Goal: Register for event/course

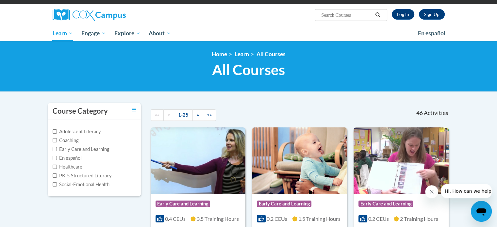
scroll to position [44, 0]
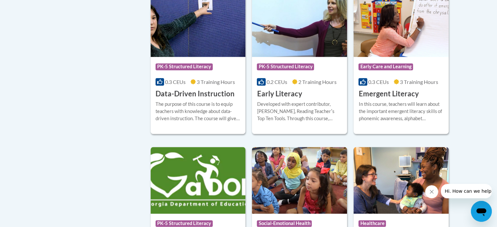
scroll to position [721, 0]
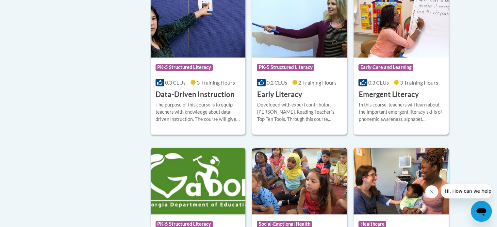
click at [209, 100] on h3 "Data-Driven Instruction" at bounding box center [194, 94] width 79 height 10
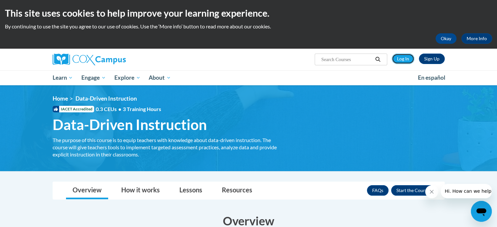
click at [408, 59] on link "Log In" at bounding box center [402, 59] width 23 height 10
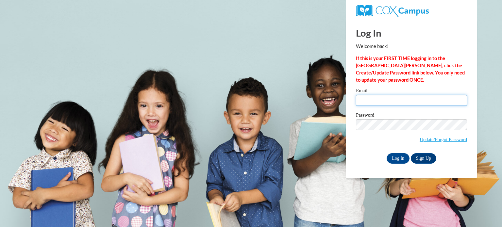
click at [402, 104] on input "Email" at bounding box center [411, 100] width 111 height 11
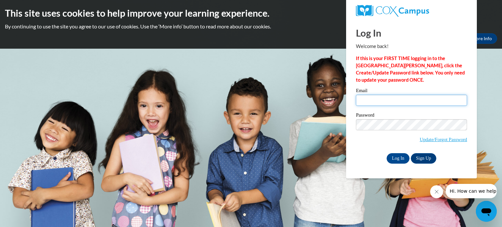
click at [392, 100] on input "Email" at bounding box center [411, 100] width 111 height 11
type input "[EMAIL_ADDRESS][DOMAIN_NAME]"
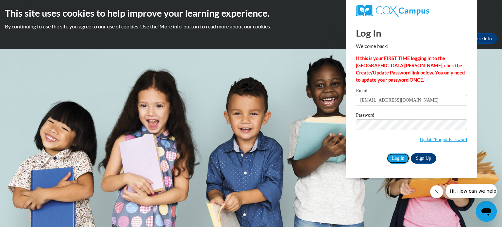
click at [396, 159] on input "Log In" at bounding box center [397, 158] width 23 height 10
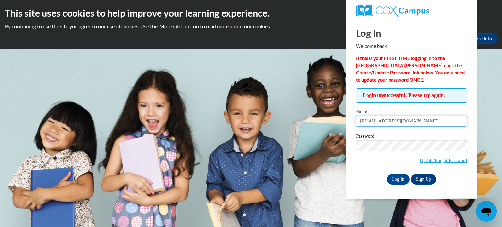
click at [407, 123] on input "lrwaddell@valdosta.edu" at bounding box center [411, 121] width 111 height 11
type input "l"
type input "Luna525Star@gmail.com"
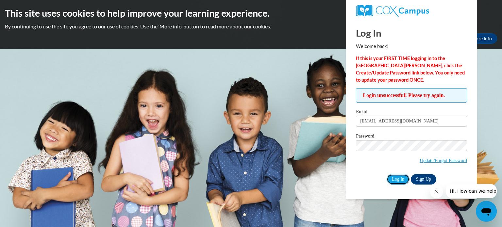
click at [395, 179] on input "Log In" at bounding box center [397, 179] width 23 height 10
drag, startPoint x: 415, startPoint y: 124, endPoint x: 288, endPoint y: 124, distance: 127.3
click at [288, 124] on body "This site uses cookies to help improve your learning experience. By continuing …" at bounding box center [251, 113] width 502 height 227
type input "lrwaddell@valdosta.edu"
click at [386, 174] on input "Log In" at bounding box center [397, 179] width 23 height 10
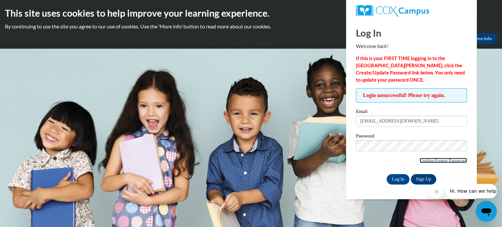
click at [427, 159] on link "Update/Forgot Password" at bounding box center [442, 160] width 47 height 5
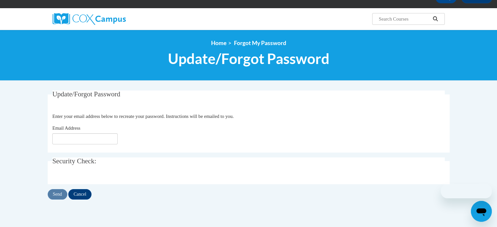
scroll to position [42, 0]
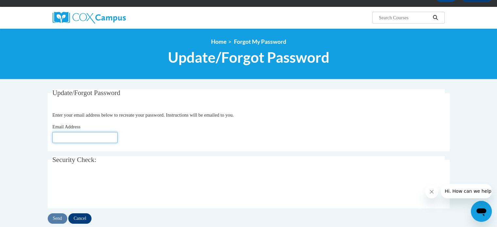
click at [87, 139] on input "Email Address" at bounding box center [84, 137] width 65 height 11
type input "[EMAIL_ADDRESS][DOMAIN_NAME]"
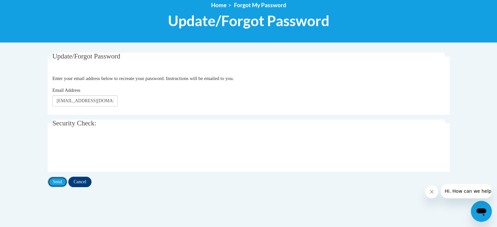
click at [59, 183] on input "Send" at bounding box center [58, 182] width 20 height 10
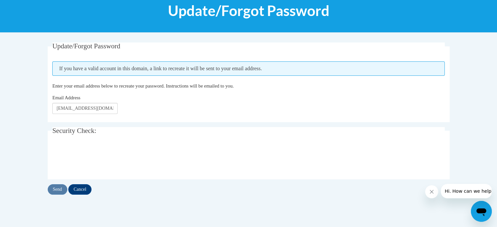
scroll to position [90, 0]
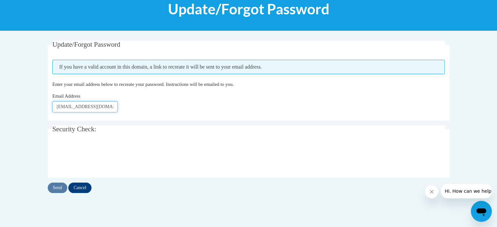
click at [110, 105] on input "[EMAIL_ADDRESS][DOMAIN_NAME]" at bounding box center [84, 106] width 65 height 11
type input "[EMAIL_ADDRESS][DOMAIN_NAME]"
click at [59, 184] on input "Send" at bounding box center [58, 188] width 20 height 10
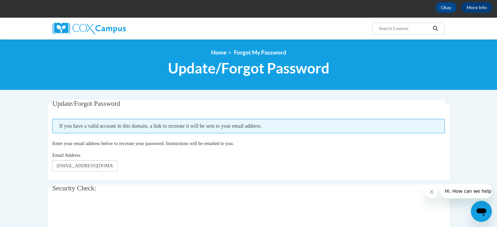
scroll to position [37, 0]
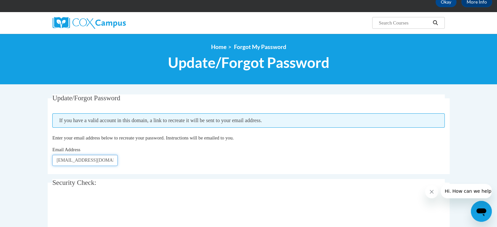
drag, startPoint x: 106, startPoint y: 161, endPoint x: 0, endPoint y: 184, distance: 108.5
click at [0, 184] on body "This site uses cookies to help improve your learning experience. By continuing …" at bounding box center [248, 184] width 497 height 443
type input "l"
type input "Luna525"
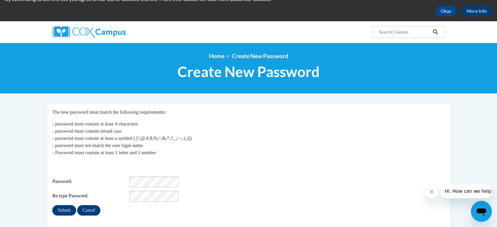
scroll to position [28, 0]
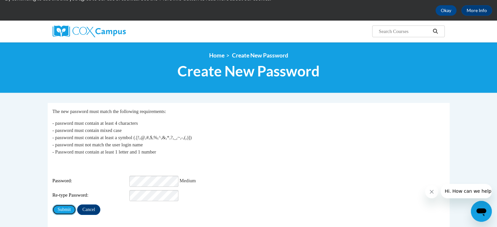
click at [68, 206] on input "Submit" at bounding box center [64, 209] width 24 height 10
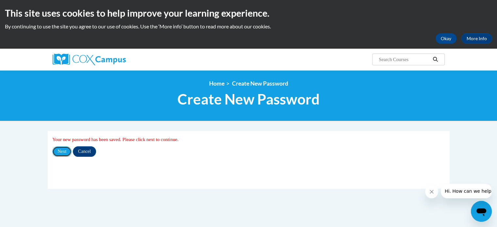
click at [64, 153] on input "Next" at bounding box center [61, 151] width 19 height 10
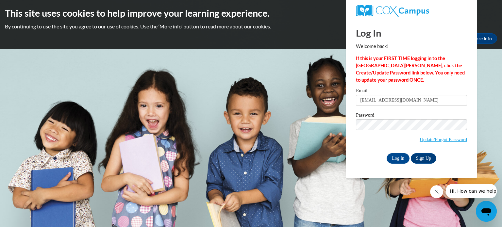
click at [377, 157] on div "Log In Sign Up" at bounding box center [411, 158] width 111 height 10
click at [391, 157] on input "Log In" at bounding box center [397, 158] width 23 height 10
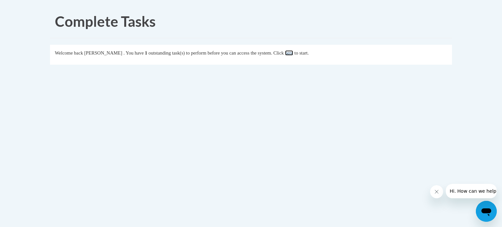
click at [293, 54] on link "here" at bounding box center [289, 52] width 8 height 5
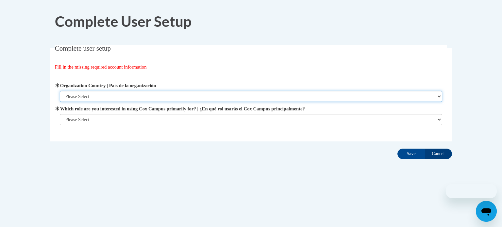
click at [253, 94] on select "Please Select United States | Estados Unidos Outside of the United States | Fue…" at bounding box center [251, 96] width 382 height 11
select select "ad49bcad-a171-4b2e-b99c-48b446064914"
click at [60, 91] on select "Please Select United States | Estados Unidos Outside of the United States | Fue…" at bounding box center [251, 96] width 382 height 11
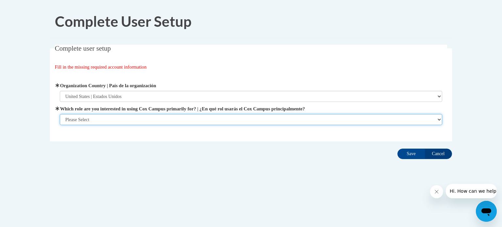
click at [246, 117] on select "Please Select College/University | Colegio/Universidad Community/Nonprofit Part…" at bounding box center [251, 119] width 382 height 11
select select "5a18ea06-2b54-4451-96f2-d152daf9eac5"
click at [60, 125] on select "Please Select College/University | Colegio/Universidad Community/Nonprofit Part…" at bounding box center [251, 119] width 382 height 11
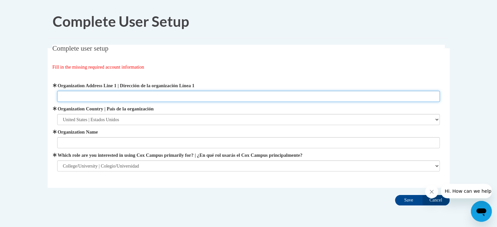
click at [261, 100] on input "Organization Address Line 1 | Dirección de la organización Línea 1" at bounding box center [248, 96] width 382 height 11
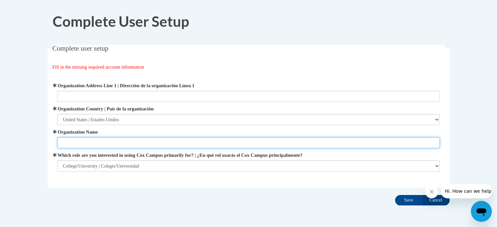
click at [274, 137] on input "Organization Name" at bounding box center [248, 142] width 382 height 11
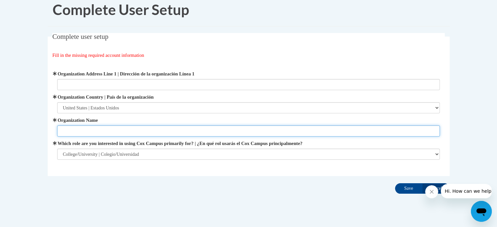
scroll to position [12, 0]
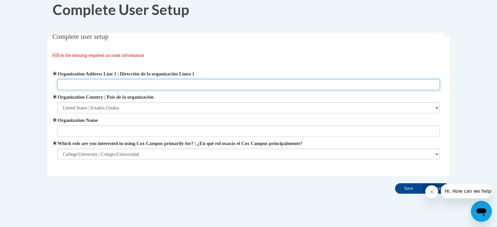
click at [284, 83] on input "Organization Address Line 1 | Dirección de la organización Línea 1" at bounding box center [248, 84] width 382 height 11
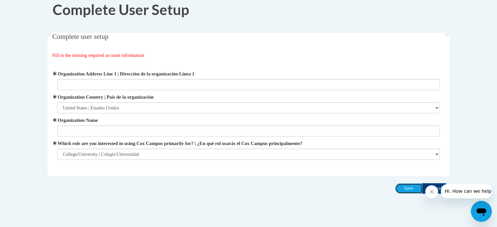
click at [400, 184] on input "Save" at bounding box center [408, 188] width 27 height 10
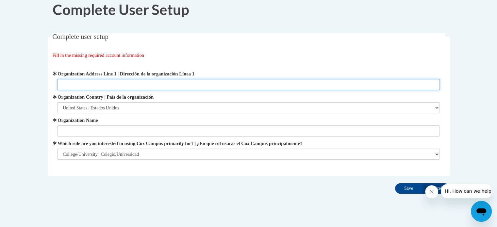
click at [330, 82] on input "Organization Address Line 1 | Dirección de la organización Línea 1" at bounding box center [248, 84] width 382 height 11
paste input "1500 N Patterson St, Valdosta, GA 31698"
type input "1500 N Patterson St, Valdosta, GA 31698"
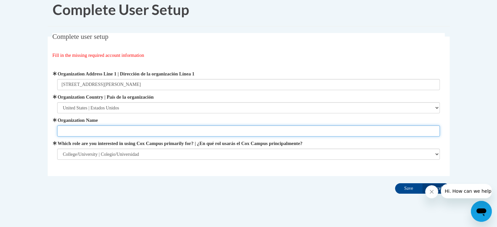
click at [174, 132] on input "Organization Name" at bounding box center [248, 130] width 382 height 11
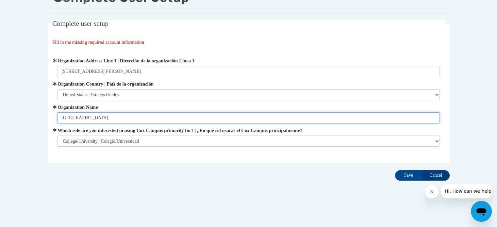
type input "Valdosta State University"
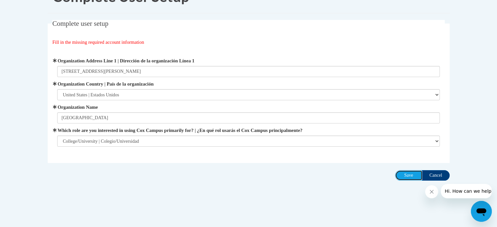
click at [400, 172] on input "Save" at bounding box center [408, 175] width 27 height 10
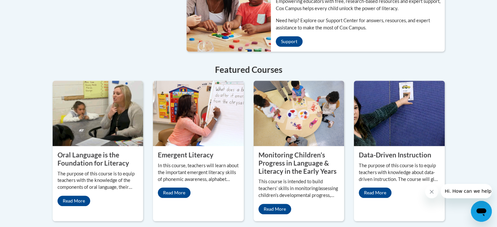
scroll to position [539, 0]
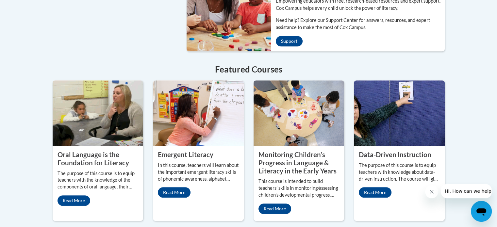
click at [387, 151] on property "Data-Driven Instruction" at bounding box center [395, 155] width 72 height 8
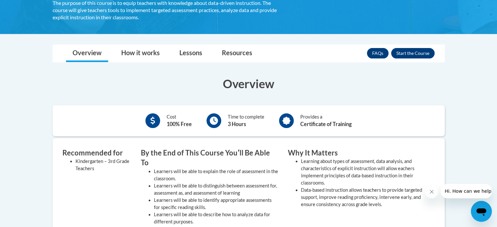
scroll to position [137, 0]
click at [415, 52] on button "Enroll" at bounding box center [412, 53] width 43 height 10
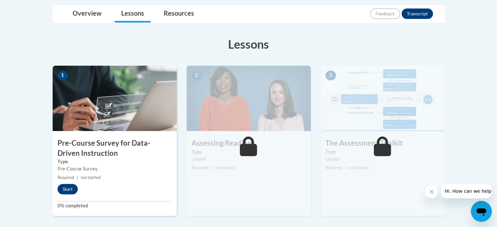
scroll to position [154, 0]
click at [420, 16] on button "Transcript" at bounding box center [416, 13] width 31 height 10
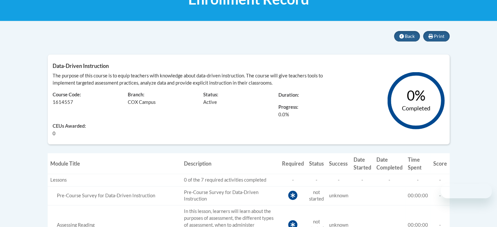
scroll to position [132, 0]
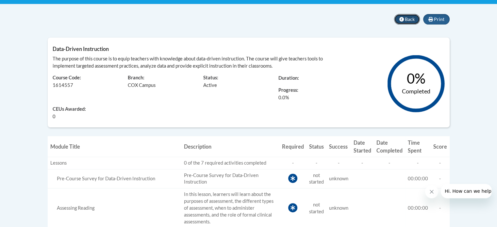
click at [403, 19] on icon at bounding box center [401, 19] width 5 height 5
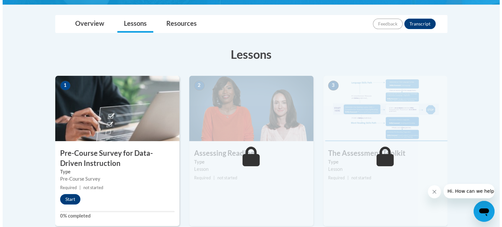
scroll to position [180, 0]
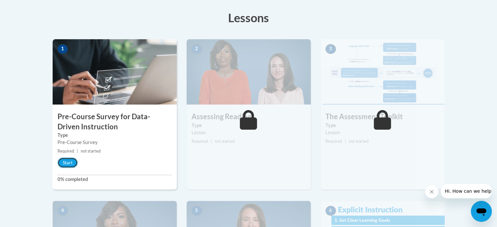
click at [67, 164] on button "Start" at bounding box center [67, 162] width 20 height 10
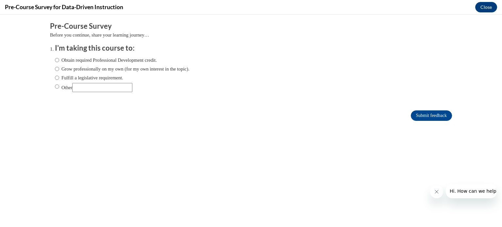
scroll to position [0, 0]
click at [116, 61] on label "Obtain required Professional Development credit." at bounding box center [106, 59] width 102 height 7
click at [59, 61] on input "Obtain required Professional Development credit." at bounding box center [57, 59] width 4 height 7
radio input "true"
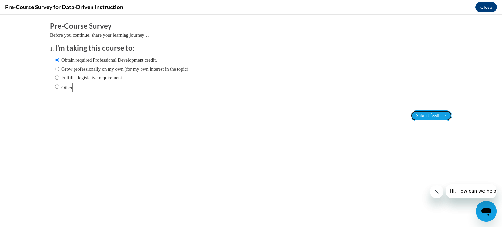
click at [417, 118] on input "Submit feedback" at bounding box center [430, 115] width 41 height 10
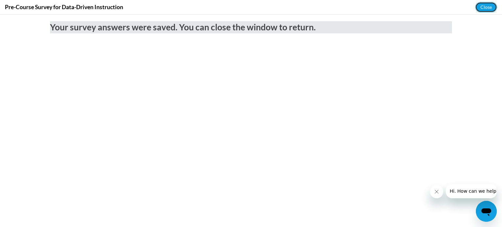
click at [484, 7] on button "Close" at bounding box center [486, 7] width 22 height 10
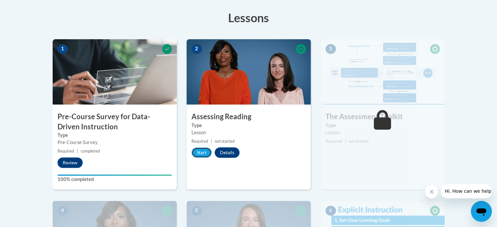
click at [203, 151] on button "Start" at bounding box center [201, 152] width 20 height 10
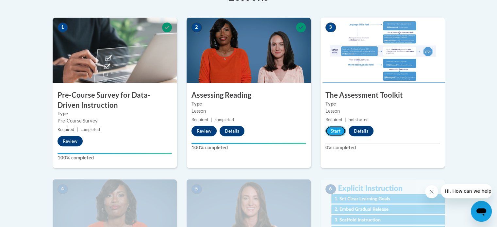
click at [334, 131] on button "Start" at bounding box center [335, 131] width 20 height 10
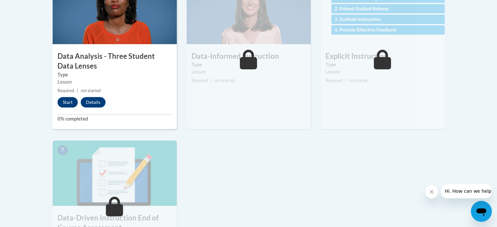
scroll to position [401, 0]
